Goal: Check status: Check status

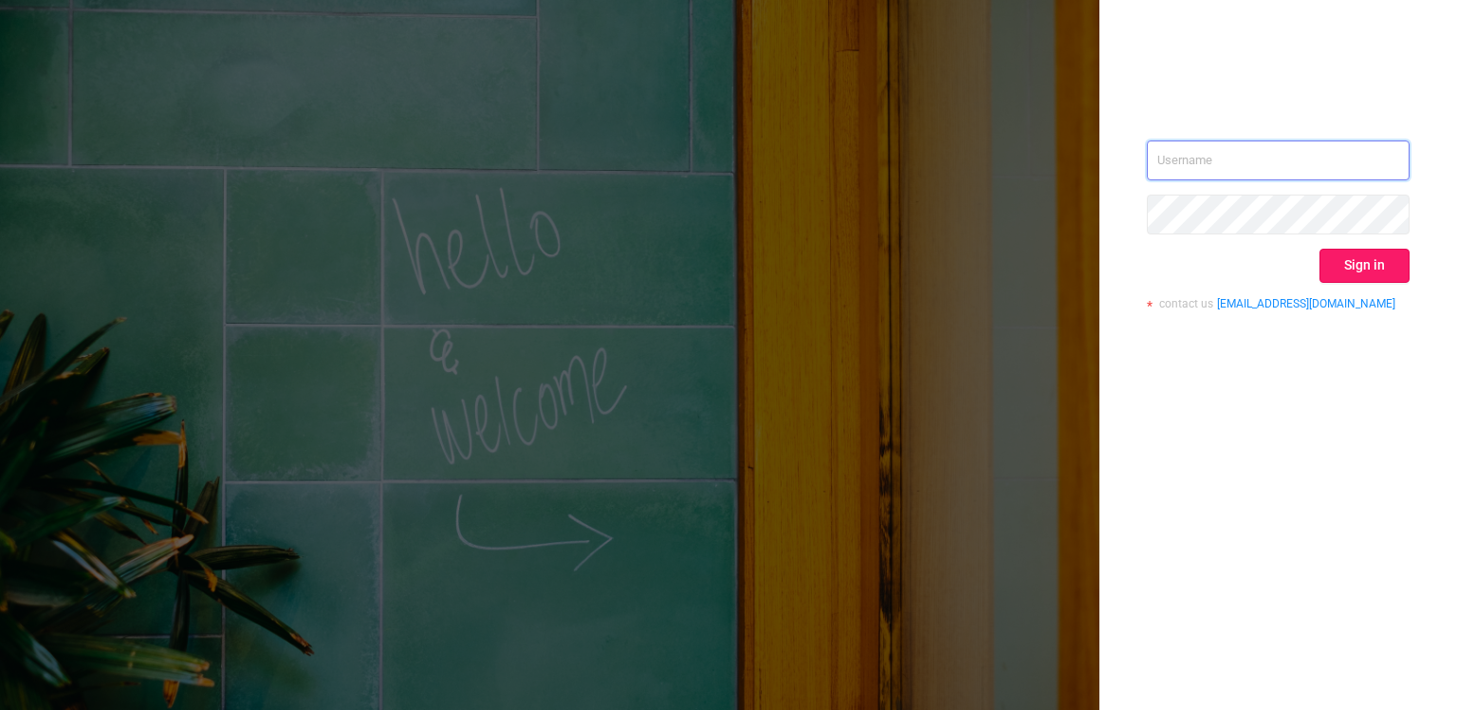
type input "[PERSON_NAME][EMAIL_ADDRESS][DOMAIN_NAME]"
click at [1380, 269] on button "Sign in" at bounding box center [1365, 266] width 90 height 34
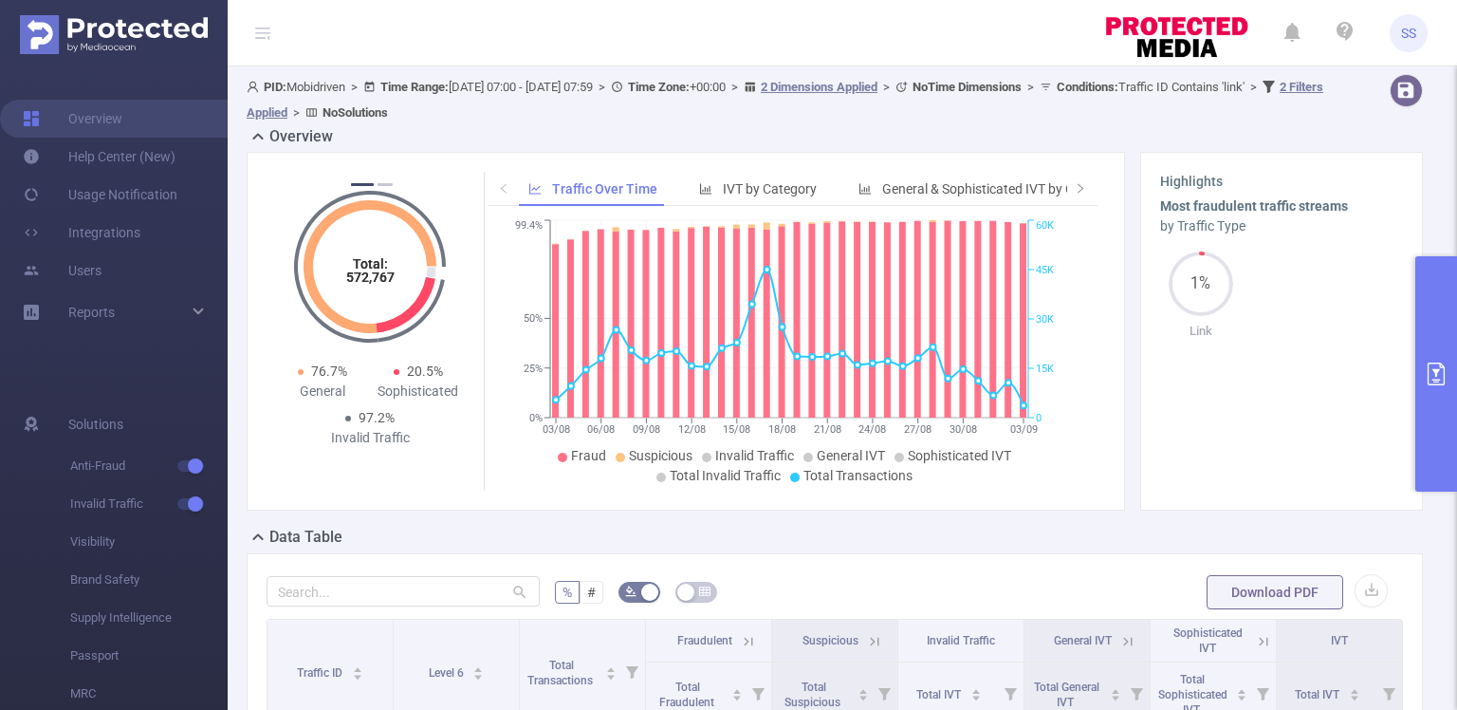
click at [1428, 353] on button "primary" at bounding box center [1437, 373] width 42 height 235
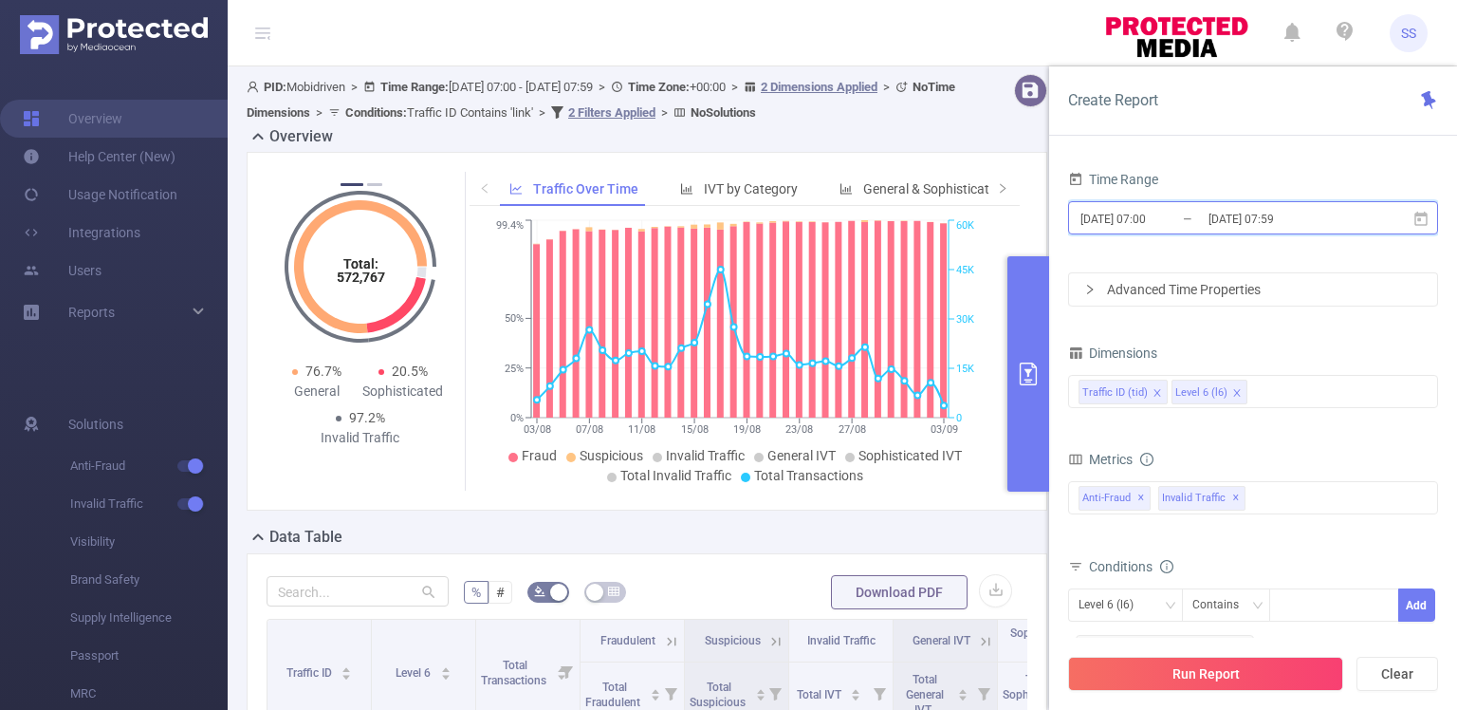
click at [1195, 204] on span "[DATE] 07:00 _ [DATE] 07:59" at bounding box center [1253, 217] width 370 height 33
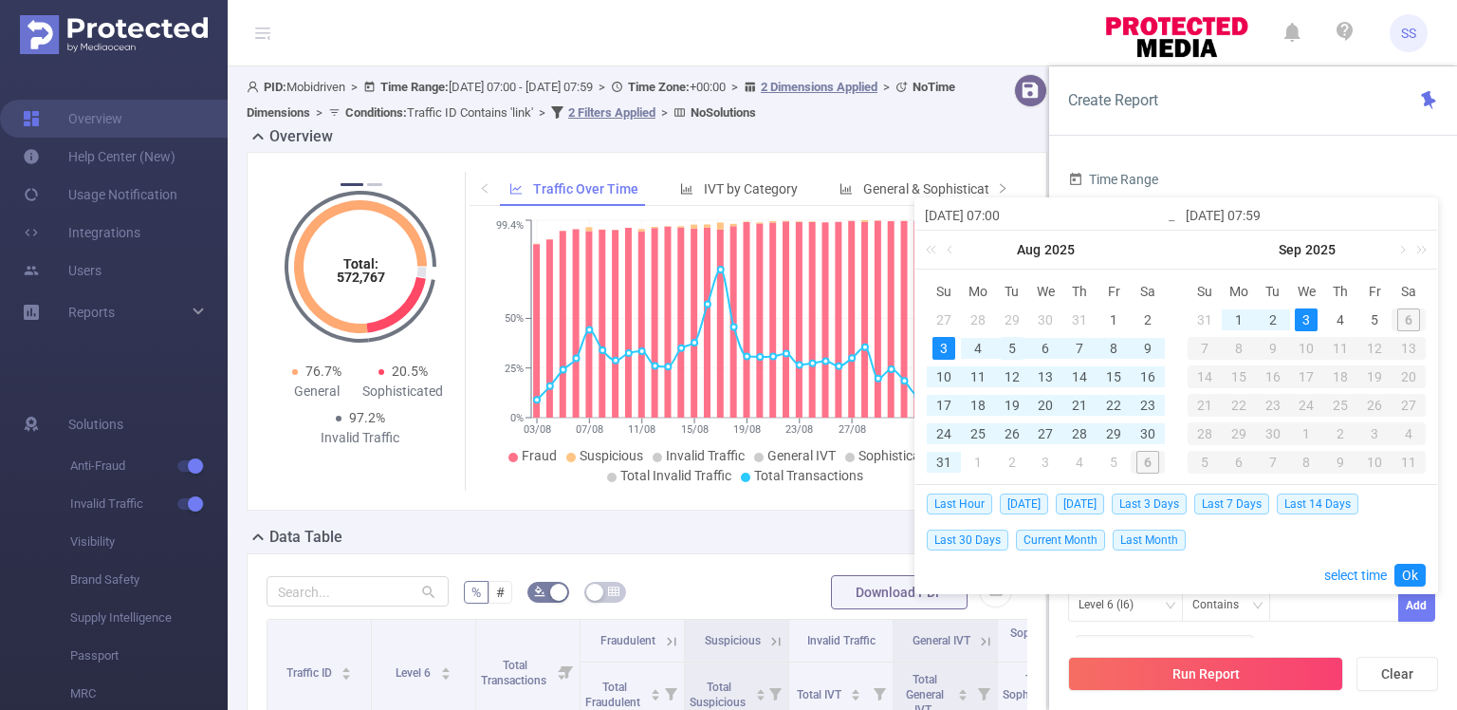
click at [1014, 345] on div "5" at bounding box center [1012, 348] width 23 height 23
click at [1375, 313] on div "5" at bounding box center [1374, 319] width 23 height 23
type input "[DATE] 07:00"
type input "[DATE] 07:59"
type input "[DATE] 07:00"
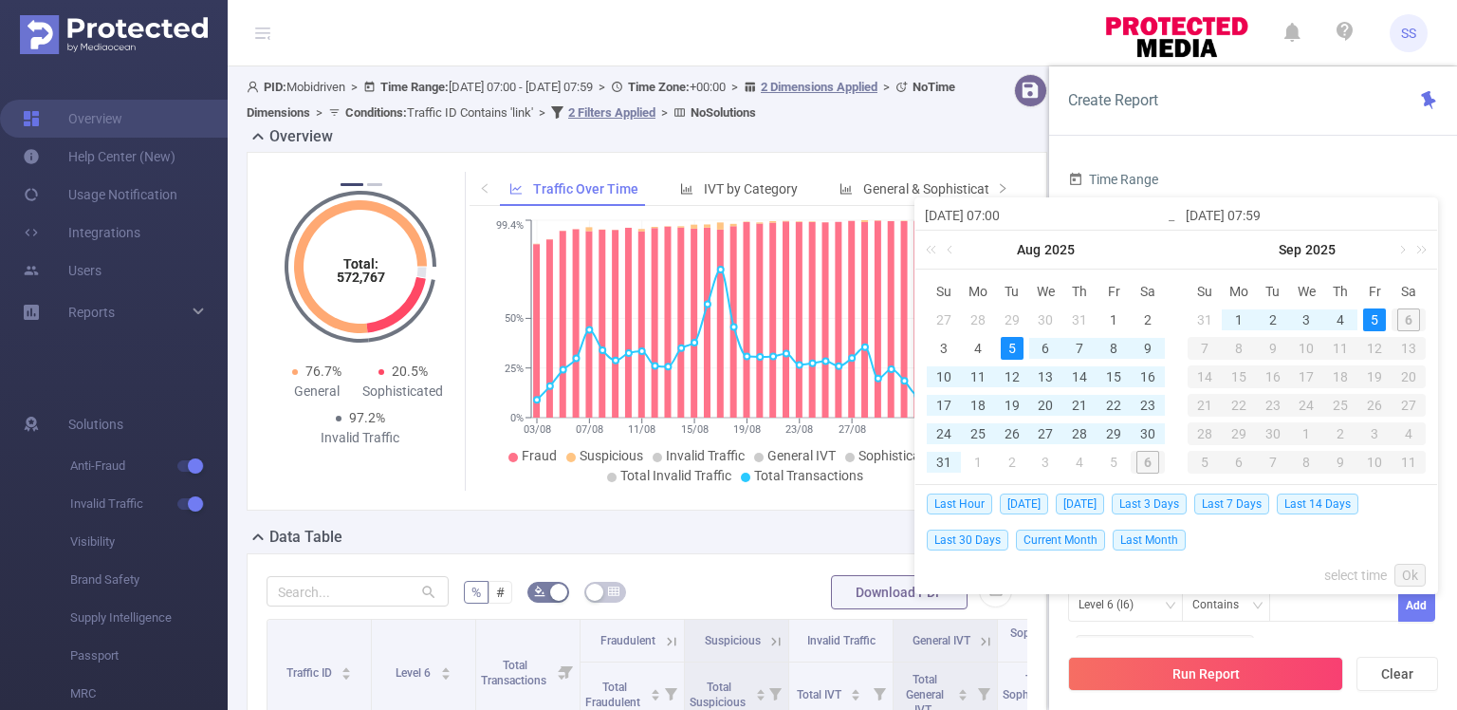
type input "[DATE] 07:59"
click at [1411, 565] on link "Ok" at bounding box center [1410, 575] width 31 height 23
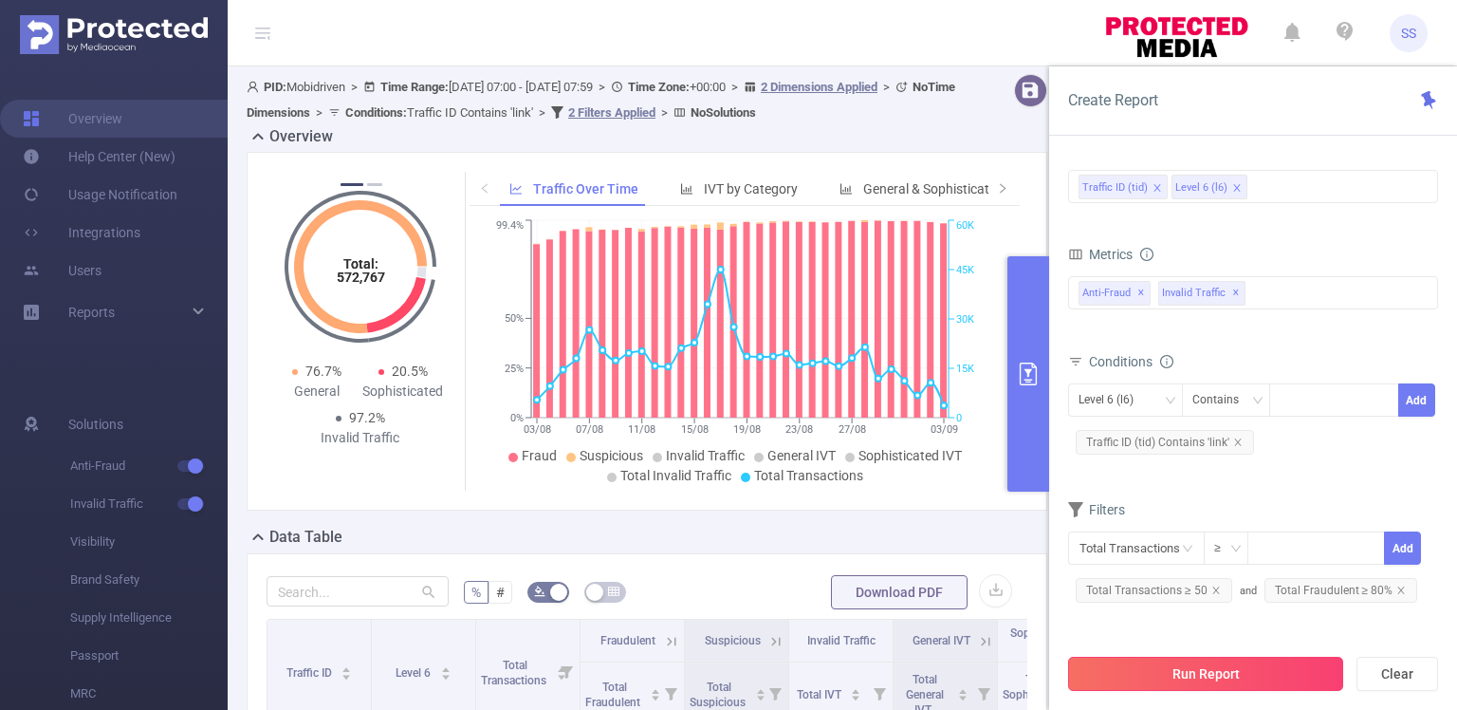
click at [1174, 673] on button "Run Report" at bounding box center [1205, 674] width 275 height 34
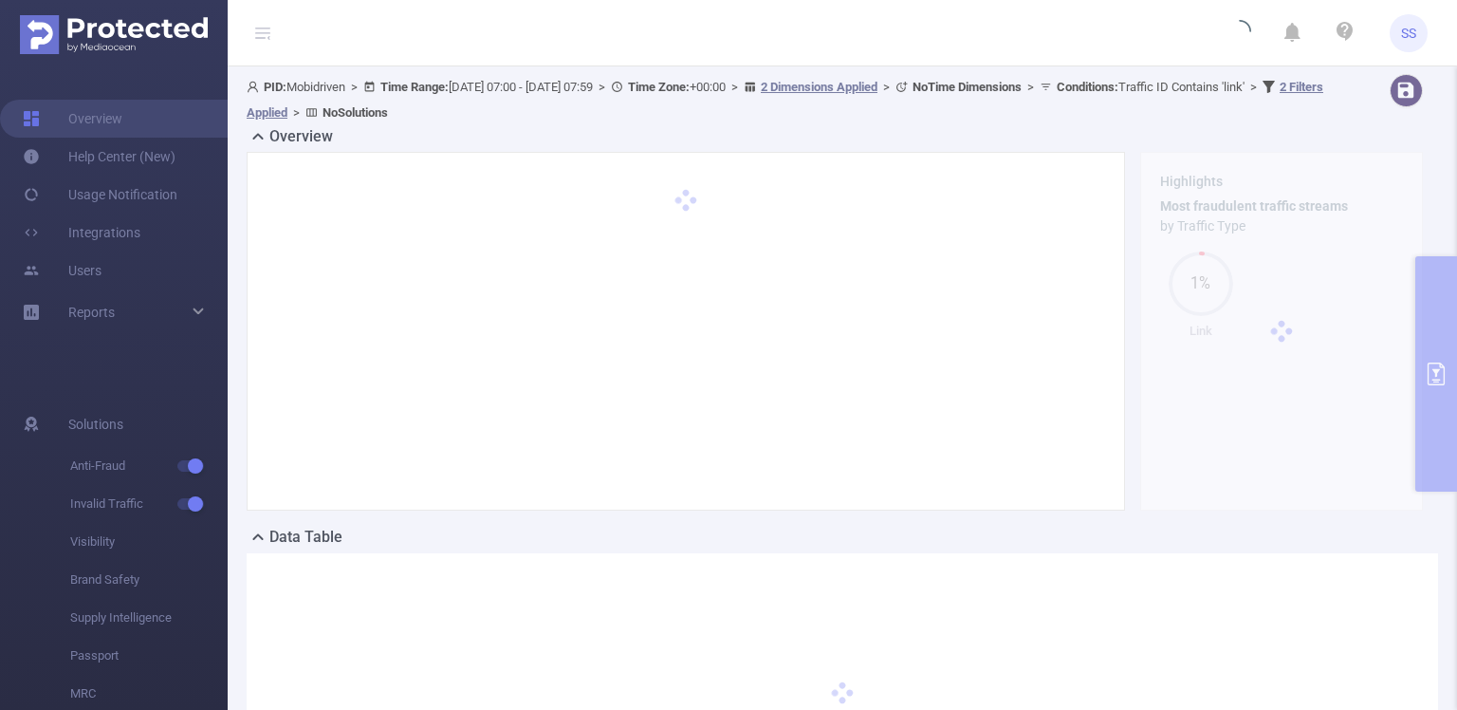
click at [1343, 469] on div at bounding box center [1281, 331] width 283 height 359
